Goal: Transaction & Acquisition: Purchase product/service

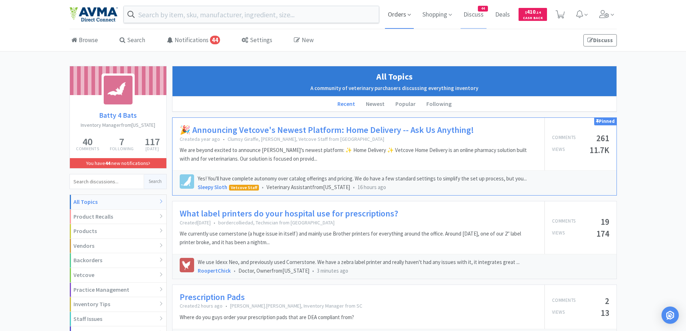
click at [404, 14] on span "Orders" at bounding box center [399, 14] width 29 height 29
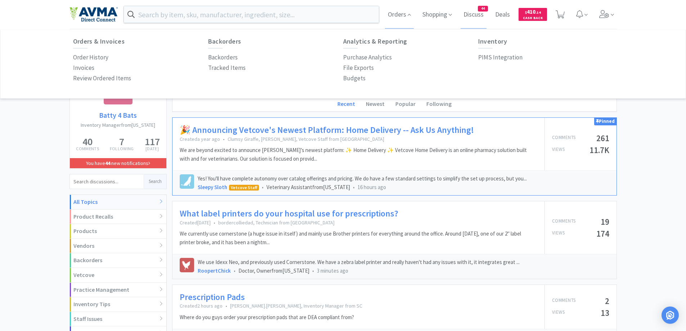
click at [100, 50] on div "Orders & Invoices Order History Invoices Review Ordered Items" at bounding box center [140, 61] width 135 height 46
click at [97, 54] on p "Order History" at bounding box center [90, 58] width 35 height 10
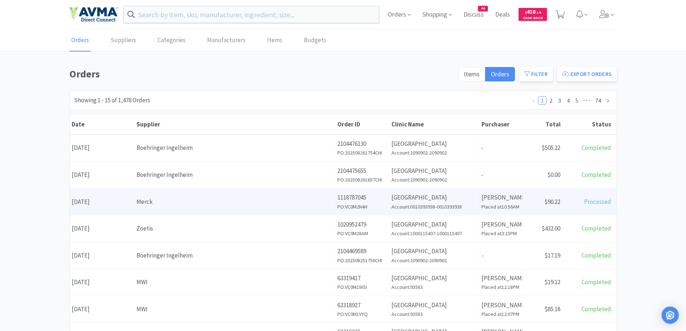
click at [172, 202] on div "Merck" at bounding box center [235, 202] width 197 height 10
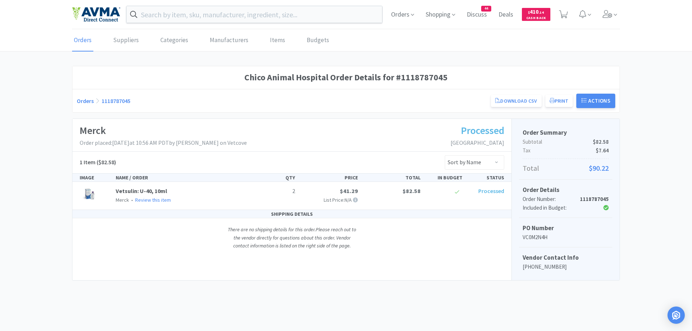
click at [81, 99] on link "Orders" at bounding box center [85, 100] width 17 height 7
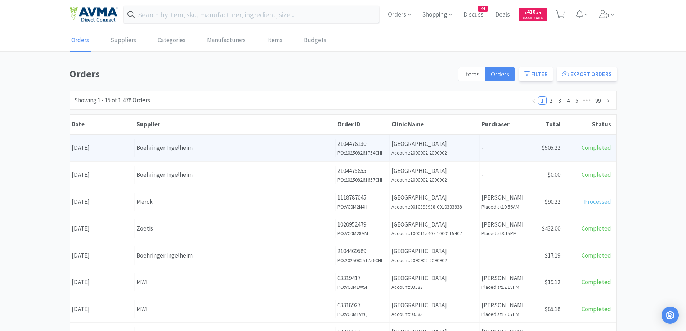
click at [220, 160] on div "Date [DATE] Supplier Boehringer Ingelheim Order ID 2104476130 PO: 202508261754C…" at bounding box center [343, 148] width 547 height 27
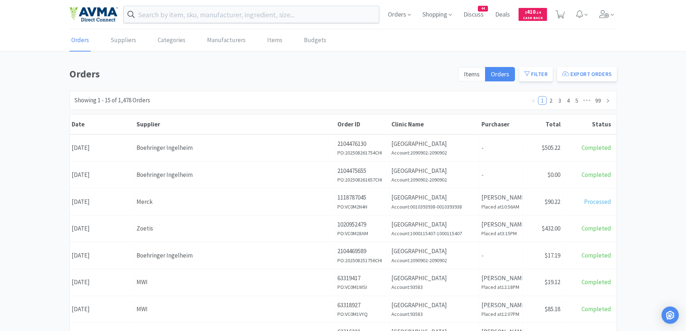
click at [194, 149] on div "Boehringer Ingelheim" at bounding box center [235, 148] width 197 height 10
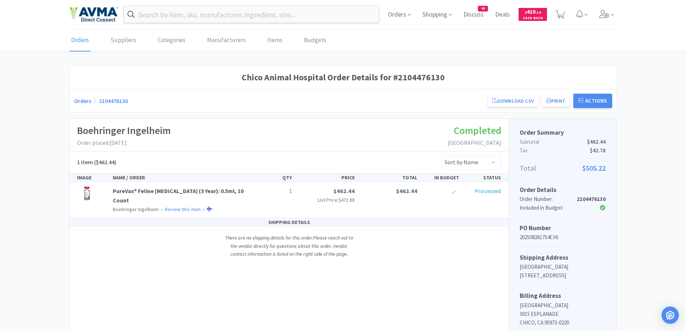
click at [89, 105] on div "Orders 2104476130 Download CSV Print Chico Animal Hospital Order for Boehringer…" at bounding box center [343, 101] width 538 height 14
click at [83, 100] on link "Orders" at bounding box center [82, 100] width 17 height 7
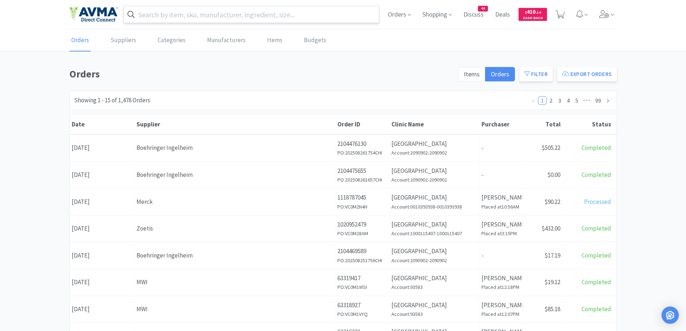
click at [158, 18] on input "text" at bounding box center [251, 14] width 255 height 17
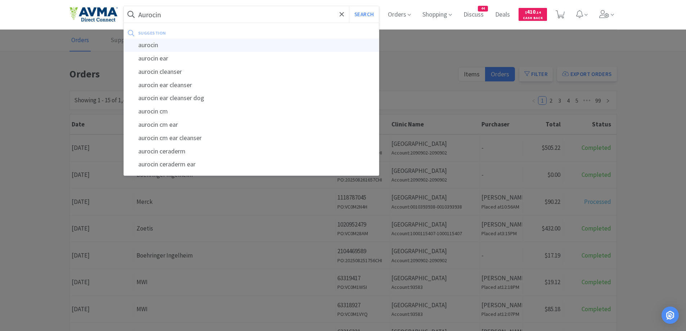
type input "aurocin"
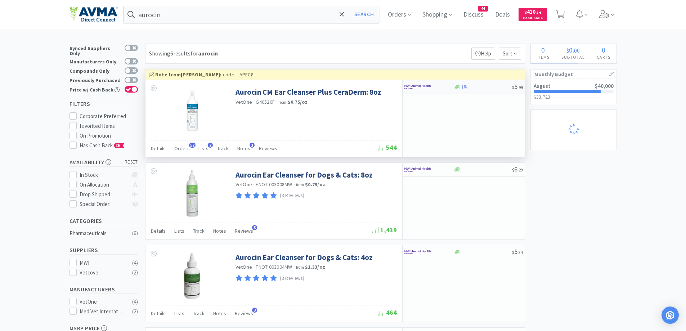
click at [452, 86] on div at bounding box center [429, 87] width 49 height 12
select select "1"
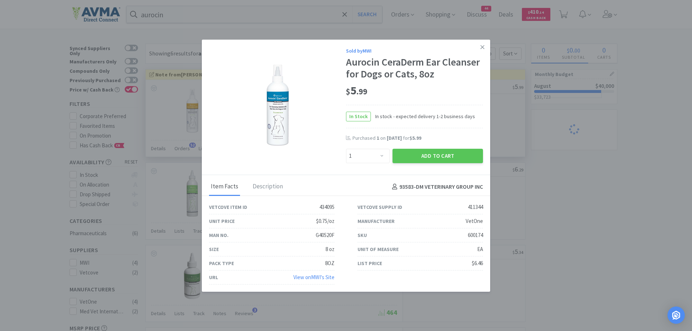
select select "1"
drag, startPoint x: 367, startPoint y: 155, endPoint x: 367, endPoint y: 150, distance: 4.3
click at [367, 155] on select "Enter Quantity 1 2 3 4 5 6 7 8 9 10 11 12 13 14 15 16 17 18 19 20 Enter Quantity" at bounding box center [368, 156] width 44 height 14
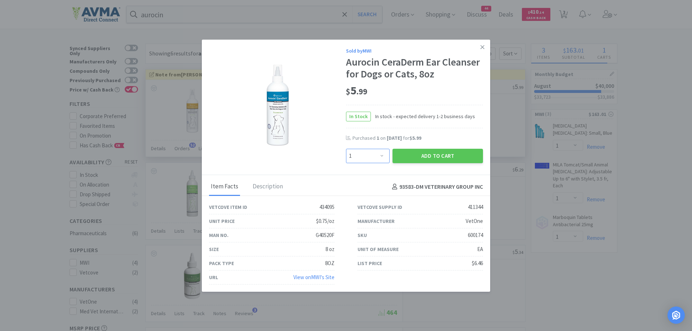
select select "4"
click at [346, 149] on select "Enter Quantity 1 2 3 4 5 6 7 8 9 10 11 12 13 14 15 16 17 18 19 20 Enter Quantity" at bounding box center [368, 156] width 44 height 14
click at [433, 157] on button "Add to Cart" at bounding box center [437, 156] width 90 height 14
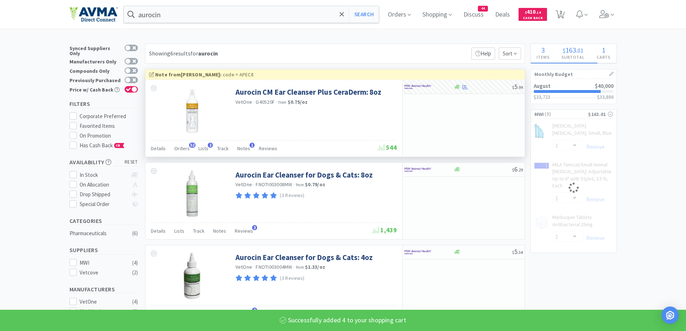
select select "4"
select select "1"
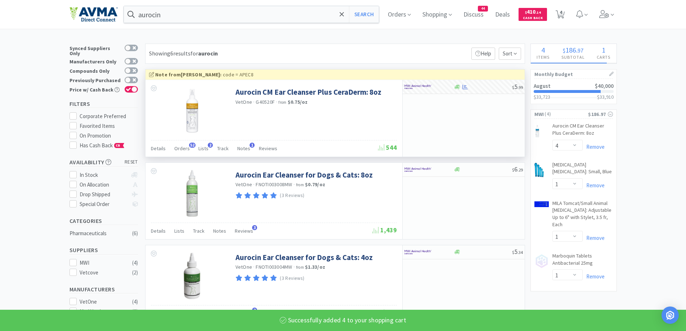
click at [655, 133] on div "× Filter Results Synced Suppliers Only Manufacturers Only Compounds Only Previo…" at bounding box center [343, 319] width 686 height 551
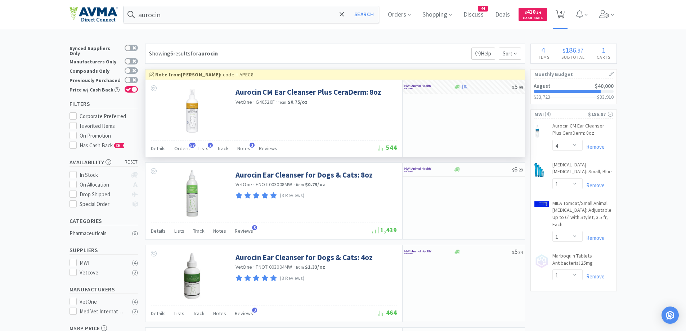
click at [562, 15] on span "4" at bounding box center [561, 12] width 3 height 29
select select "4"
select select "1"
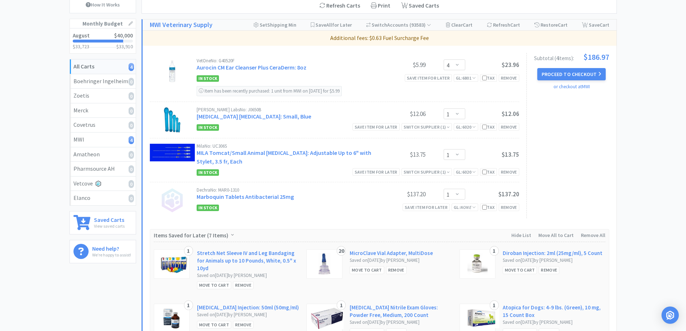
scroll to position [144, 0]
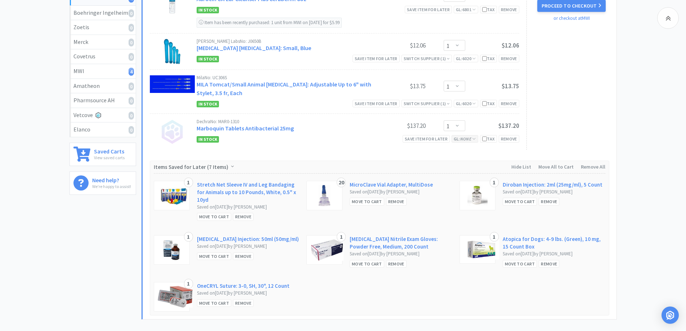
click at [457, 142] on div "GL: None" at bounding box center [465, 139] width 27 height 8
click at [462, 142] on div "GL: None" at bounding box center [465, 139] width 27 height 8
click at [470, 139] on span "GL: None" at bounding box center [465, 138] width 22 height 5
click at [464, 169] on select "Select a GL Code... [CREDIT_CARD_NUMBER] 7805 6500 6600 6001 6801 6025 6099 640…" at bounding box center [479, 170] width 66 height 14
select select "6105"
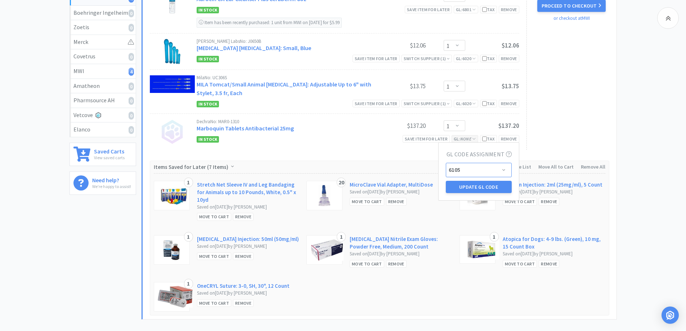
click at [446, 163] on select "Select a GL Code... [CREDIT_CARD_NUMBER] 7805 6500 6600 6001 6801 6025 6099 640…" at bounding box center [479, 170] width 66 height 14
click at [486, 177] on select "Select a GL Code... [CREDIT_CARD_NUMBER] 7805 6500 6600 6001 6801 6025 6099 640…" at bounding box center [479, 170] width 66 height 14
click at [484, 187] on button "Update GL Code" at bounding box center [479, 187] width 66 height 12
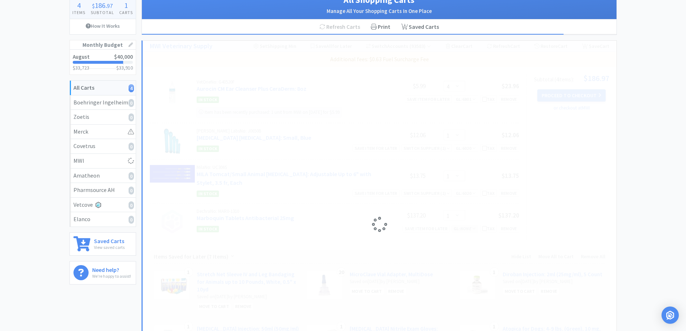
scroll to position [72, 0]
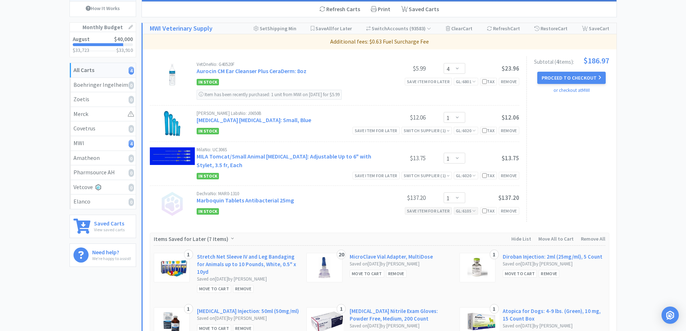
click at [432, 213] on div "Save item for later" at bounding box center [428, 211] width 47 height 8
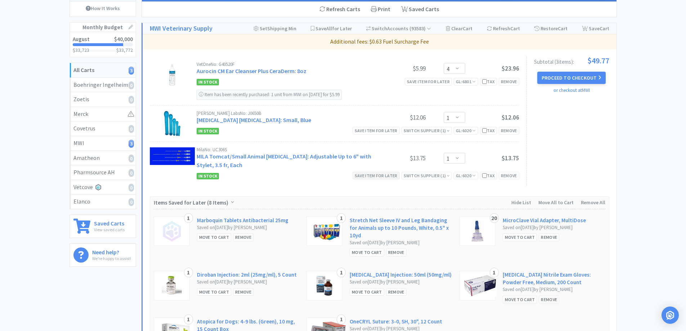
click at [371, 175] on div "Save item for later" at bounding box center [376, 176] width 47 height 8
